Goal: Register for event/course

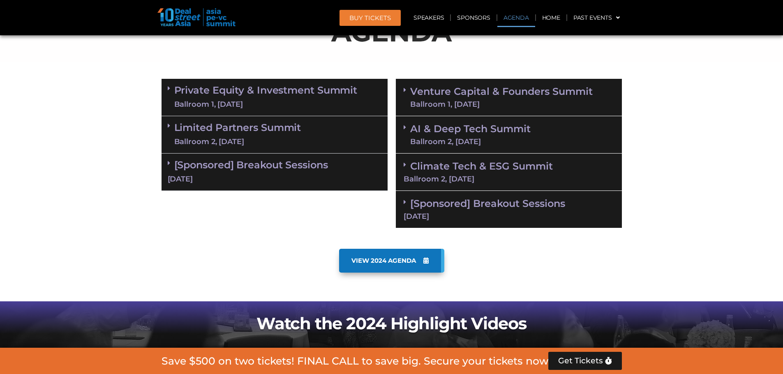
scroll to position [509, 0]
click at [46, 108] on section "Private Equity & Investment Summit Ballroom 1, [DATE] 8:00 am – 9:00 am | Regis…" at bounding box center [391, 154] width 783 height 158
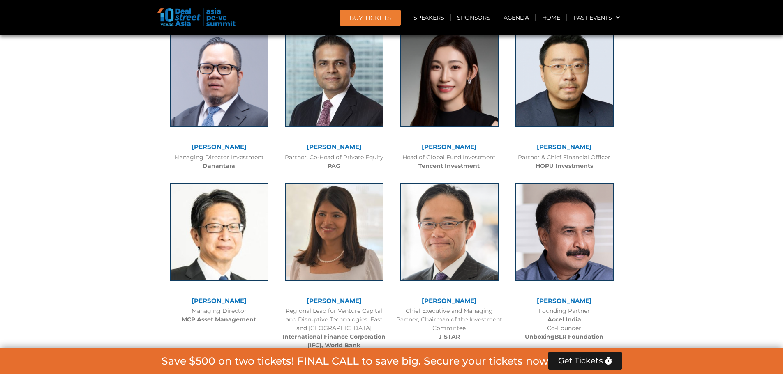
scroll to position [1002, 0]
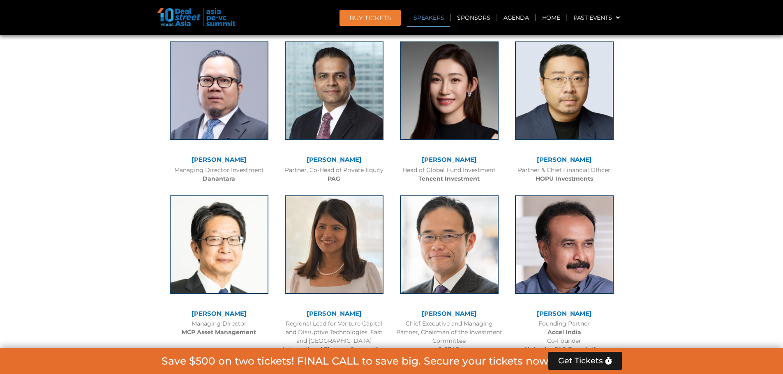
click at [357, 9] on div "BUY Tickets Speakers Sponsors Agenda Home Past Events JKT 2025 SG 2024 JKT 2024…" at bounding box center [462, 17] width 328 height 19
click at [359, 15] on span "BUY Tickets" at bounding box center [369, 18] width 41 height 6
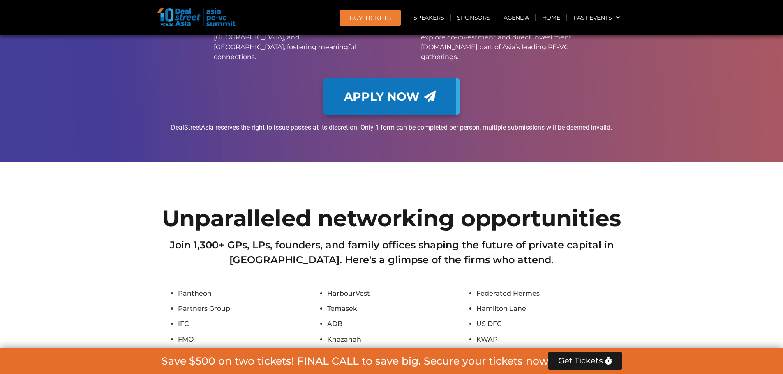
scroll to position [5187, 0]
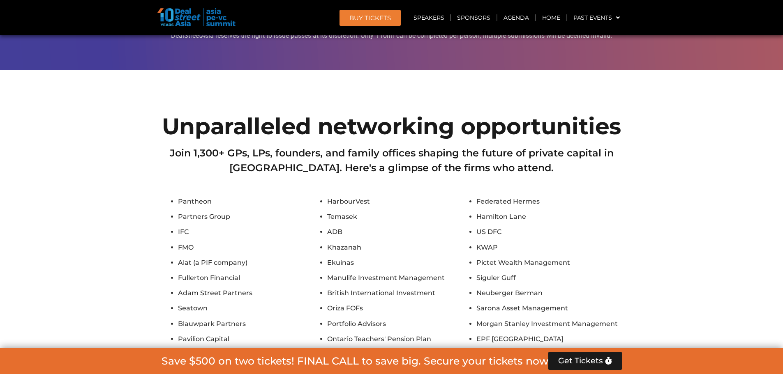
click at [362, 19] on span "BUY Tickets" at bounding box center [369, 18] width 41 height 6
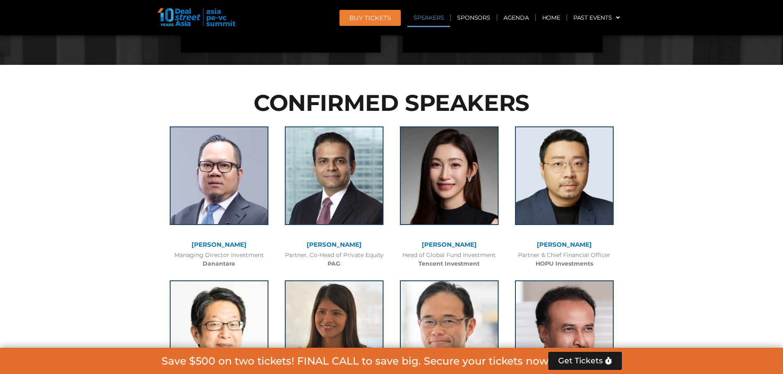
scroll to position [958, 0]
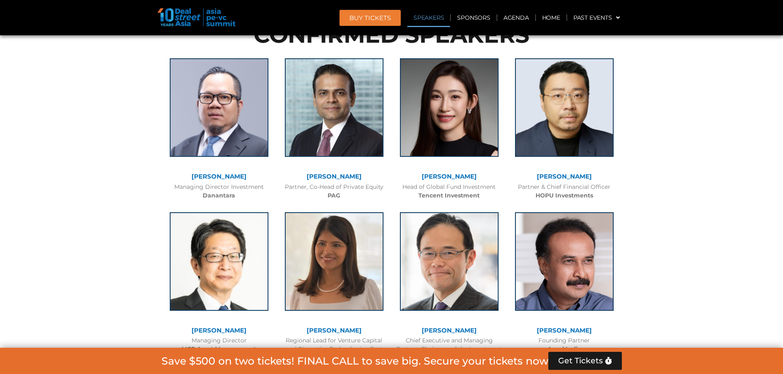
scroll to position [917, 0]
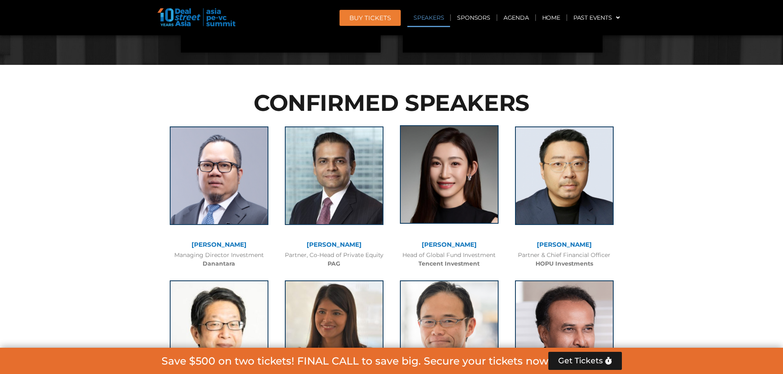
click at [459, 175] on img at bounding box center [449, 174] width 99 height 99
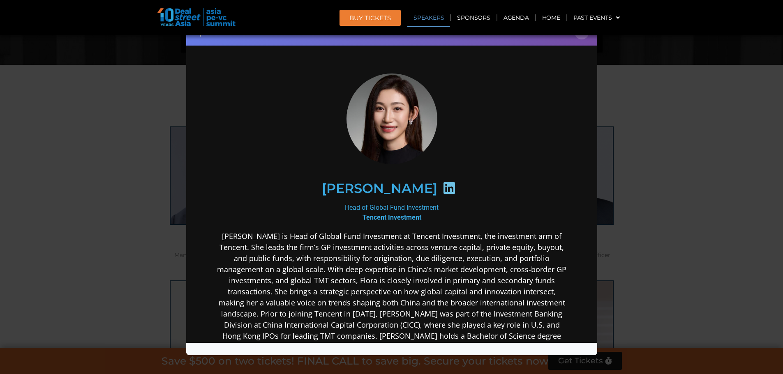
scroll to position [0, 0]
click at [442, 187] on icon at bounding box center [448, 187] width 13 height 13
click at [388, 187] on h2 "[PERSON_NAME]" at bounding box center [378, 188] width 115 height 13
click at [442, 187] on icon at bounding box center [448, 187] width 13 height 13
click at [159, 79] on div "Speaker Profile ×" at bounding box center [391, 187] width 783 height 374
